Goal: Information Seeking & Learning: Learn about a topic

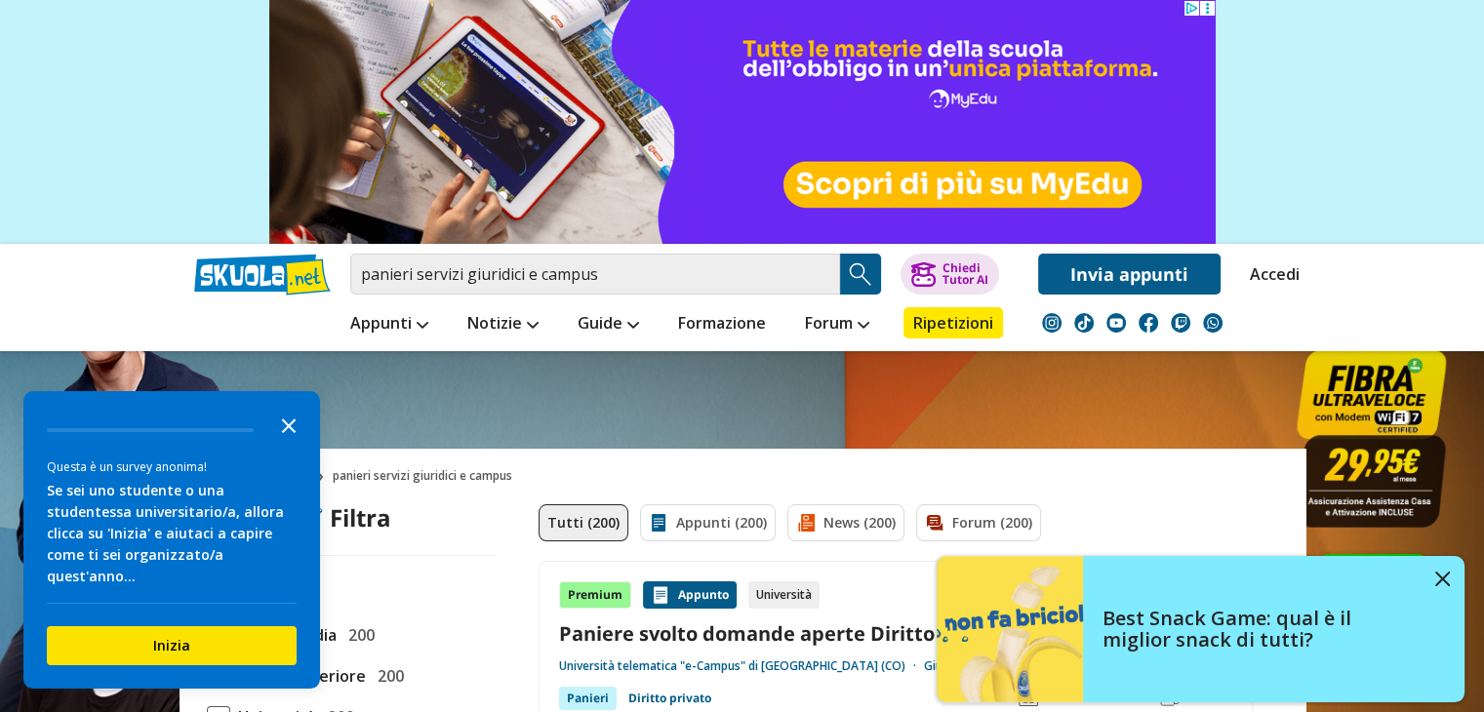
click at [283, 444] on icon "Close the survey" at bounding box center [288, 424] width 39 height 39
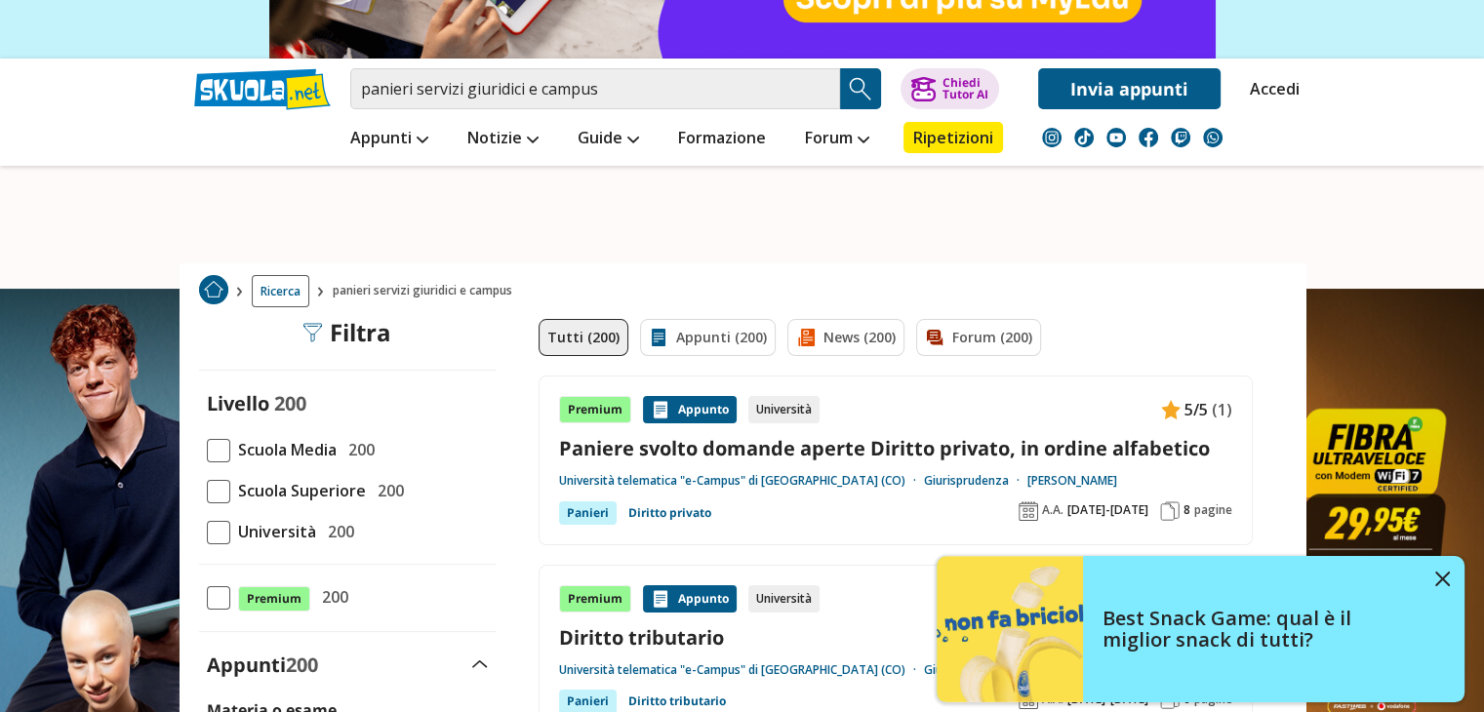
scroll to position [195, 0]
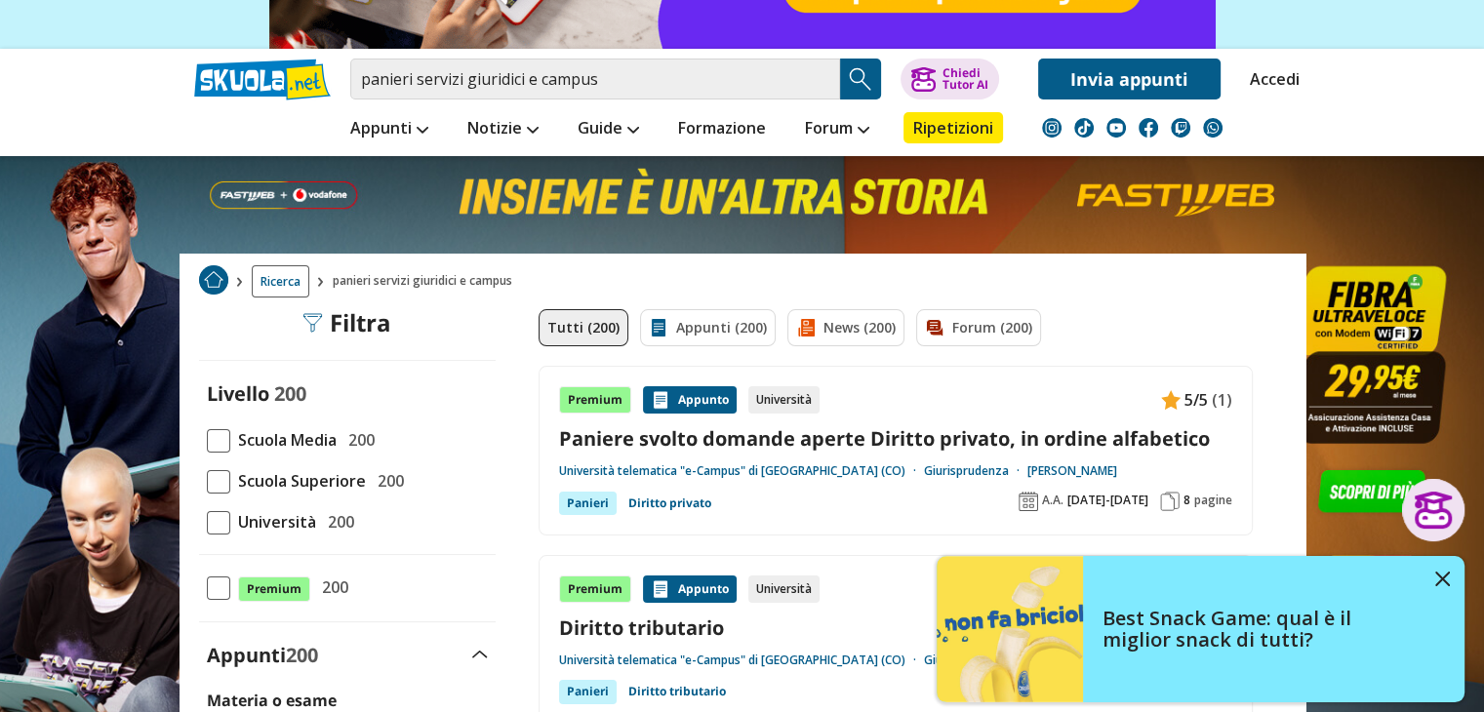
click at [306, 317] on img at bounding box center [312, 323] width 20 height 20
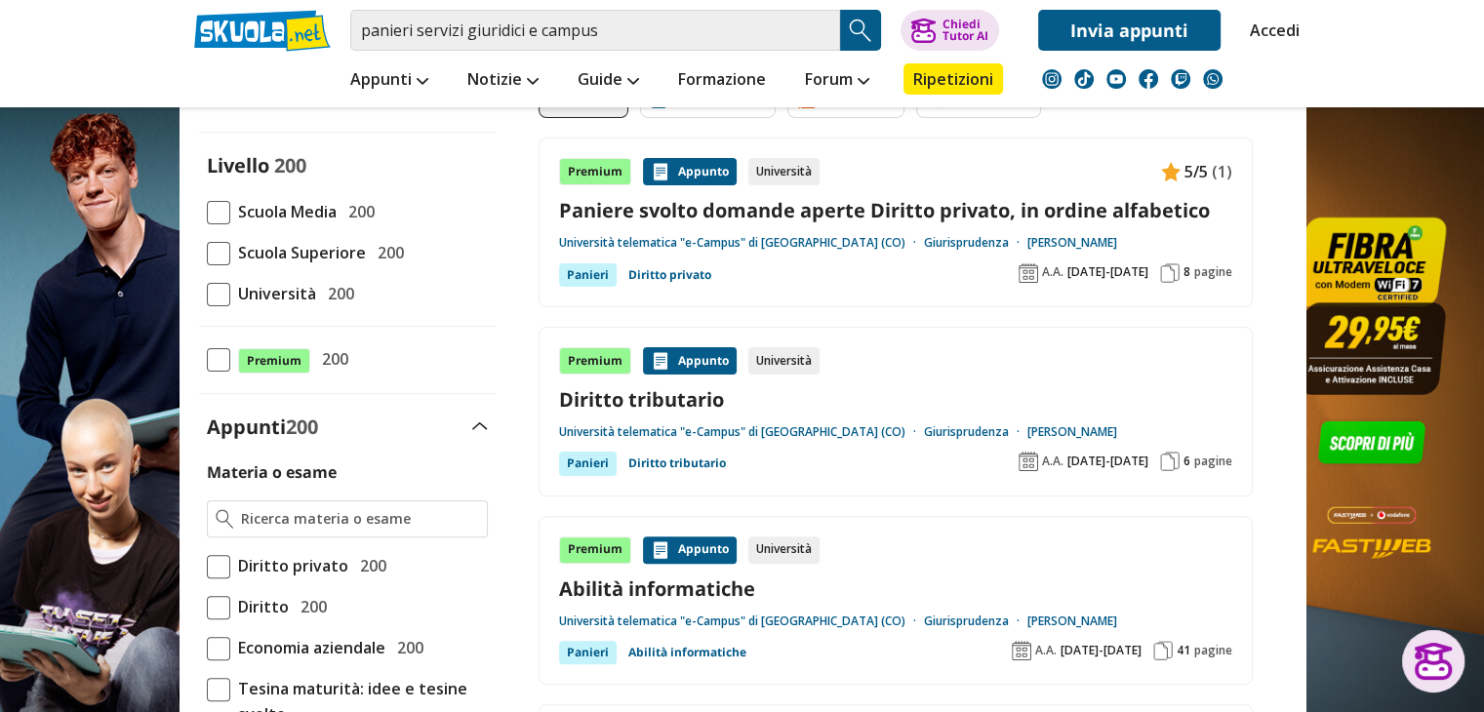
scroll to position [390, 0]
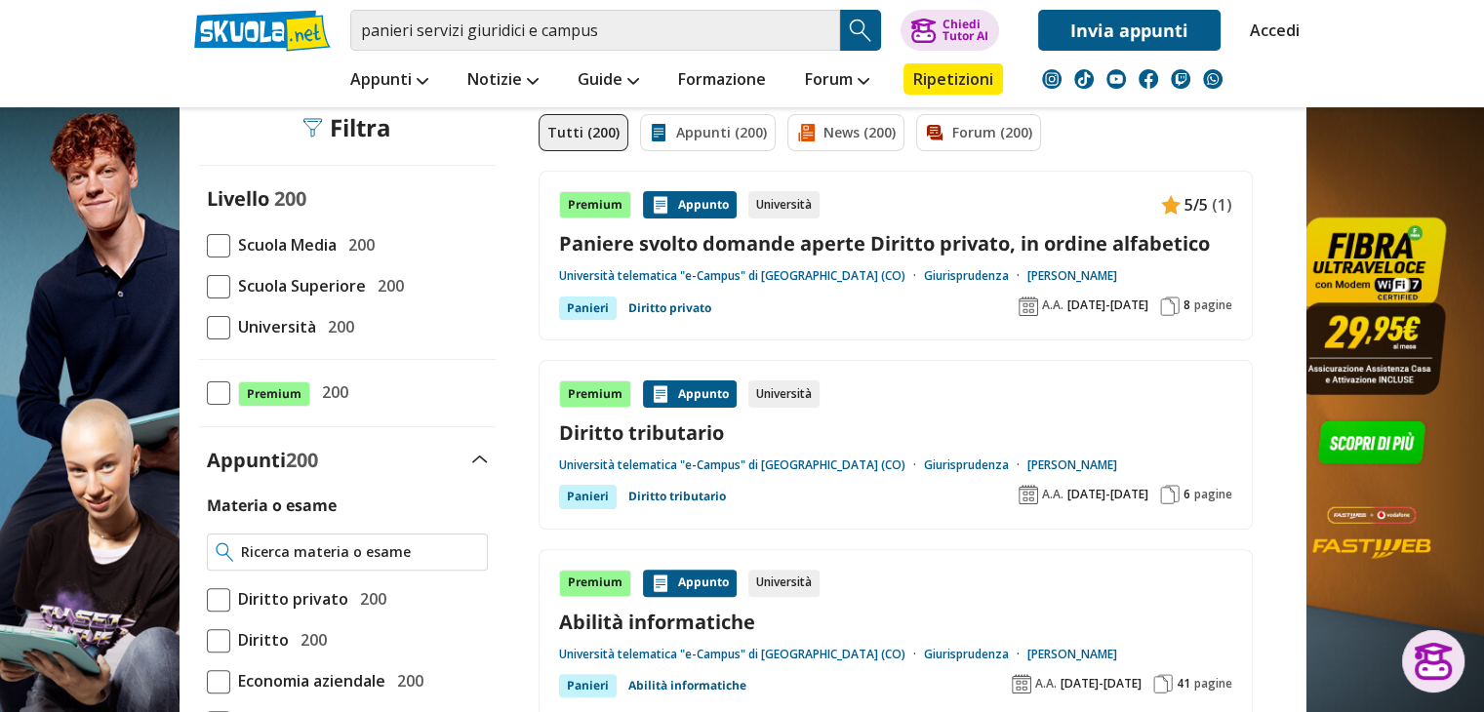
click at [298, 550] on input "Materia o esame" at bounding box center [359, 552] width 237 height 20
drag, startPoint x: 330, startPoint y: 547, endPoint x: 184, endPoint y: 555, distance: 145.6
type input "undefined"
